Goal: Register for event/course

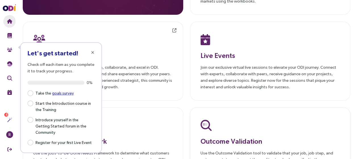
scroll to position [85, 0]
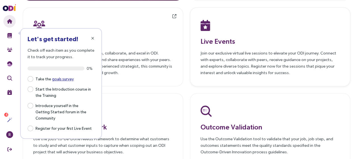
click at [205, 28] on img at bounding box center [205, 25] width 10 height 11
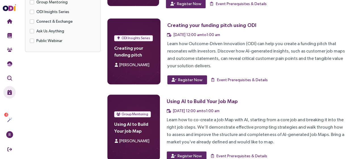
scroll to position [170, 0]
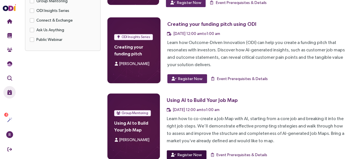
click at [184, 152] on span "Register Now" at bounding box center [189, 155] width 24 height 6
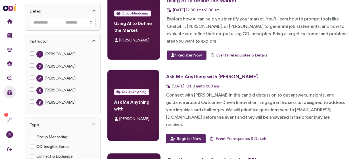
scroll to position [6, 0]
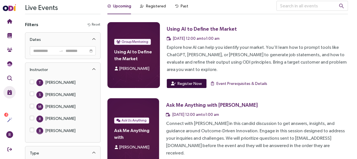
click at [193, 80] on span "Register Now" at bounding box center [189, 83] width 24 height 6
